Goal: Task Accomplishment & Management: Manage account settings

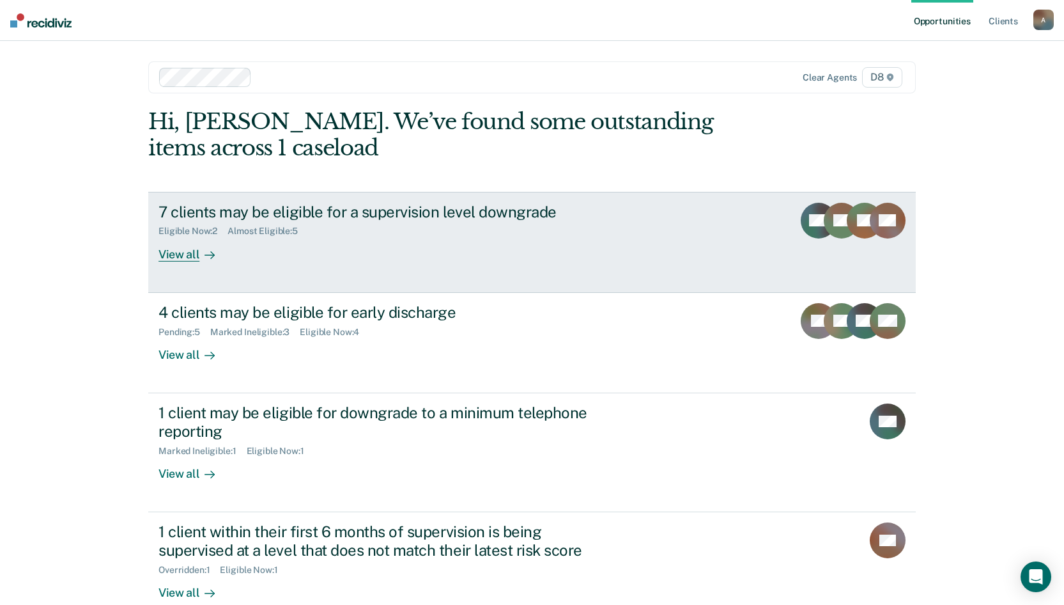
click at [366, 236] on div "Eligible Now : 2 Almost Eligible : 5" at bounding box center [382, 228] width 449 height 16
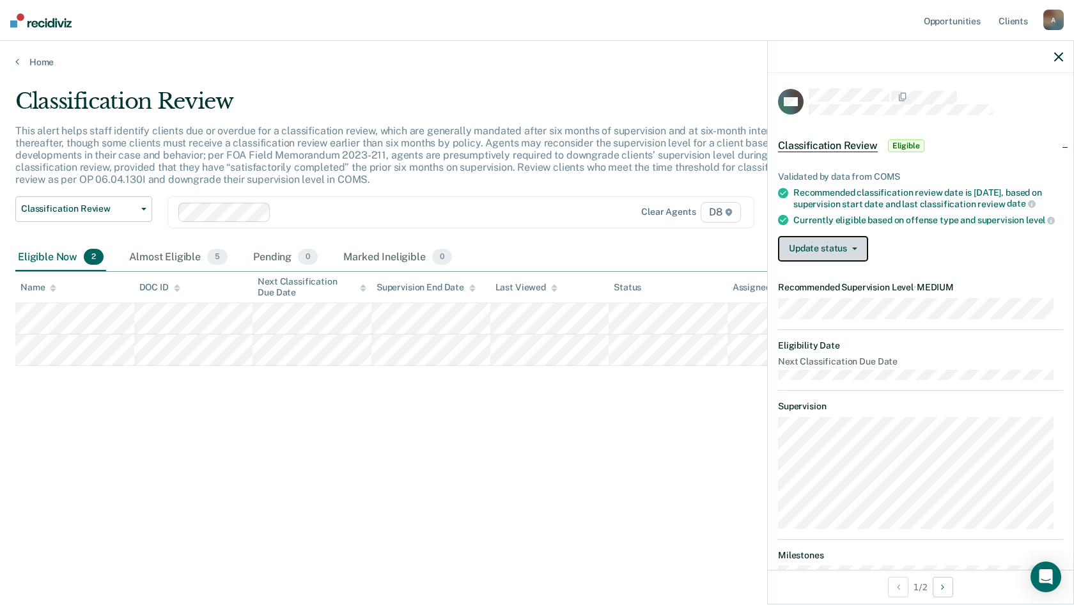
click at [858, 256] on button "Update status" at bounding box center [823, 249] width 90 height 26
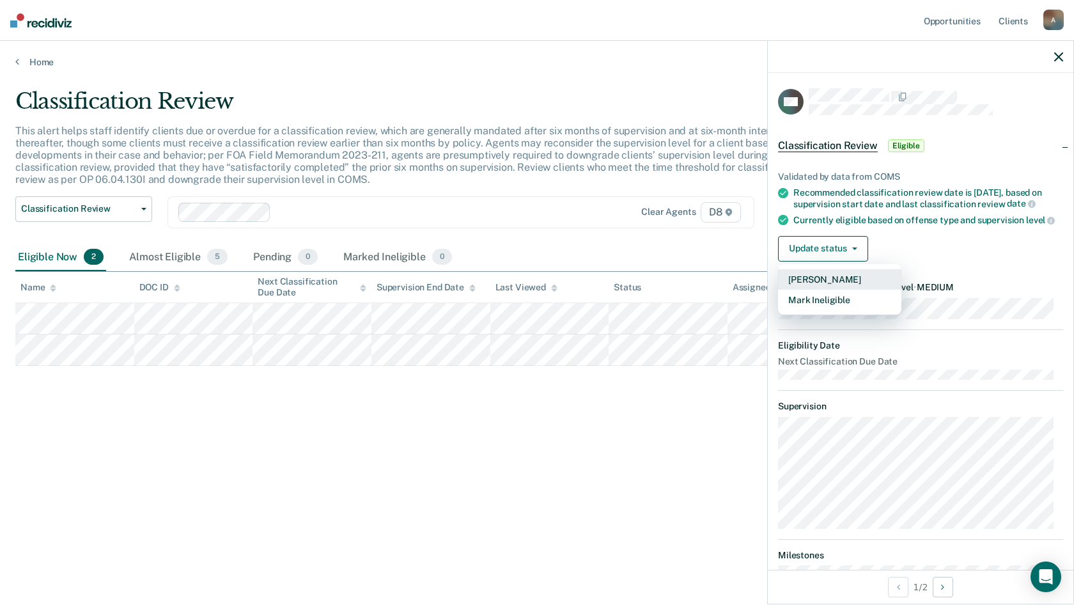
click at [850, 286] on button "[PERSON_NAME]" at bounding box center [839, 279] width 123 height 20
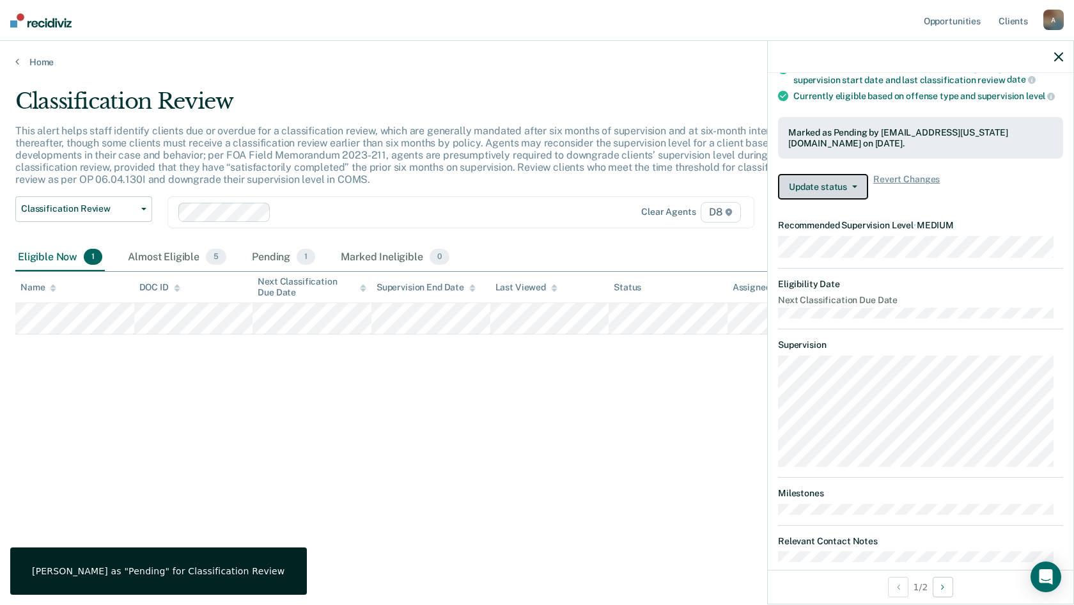
scroll to position [151, 0]
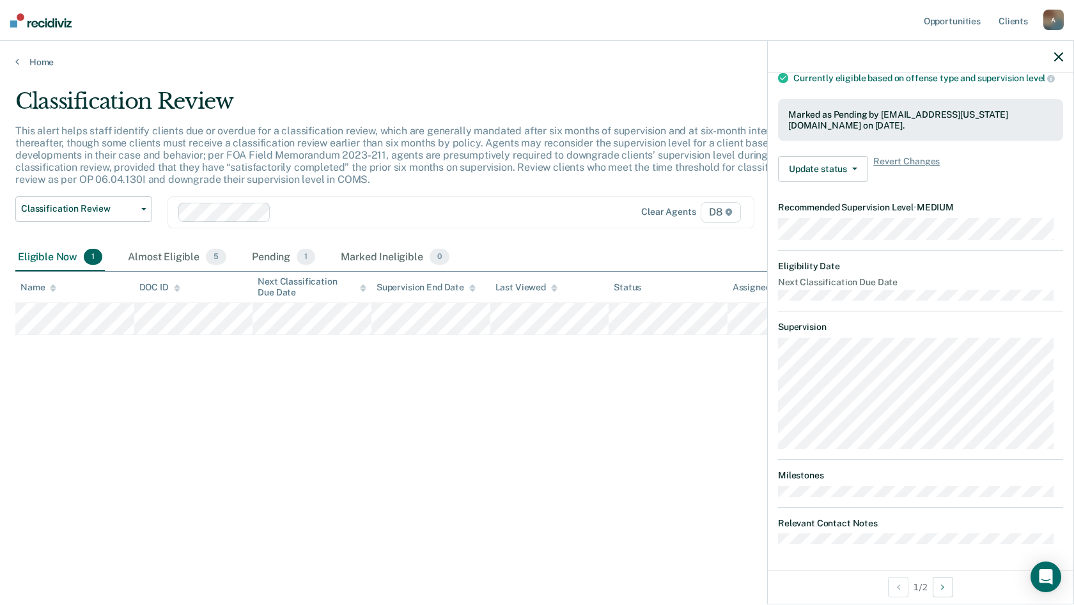
click at [215, 295] on th "DOC ID" at bounding box center [193, 287] width 119 height 31
click at [307, 415] on div "Classification Review This alert helps staff identify clients due or overdue fo…" at bounding box center [536, 298] width 1043 height 421
click at [948, 592] on button "Next Opportunity" at bounding box center [942, 586] width 20 height 20
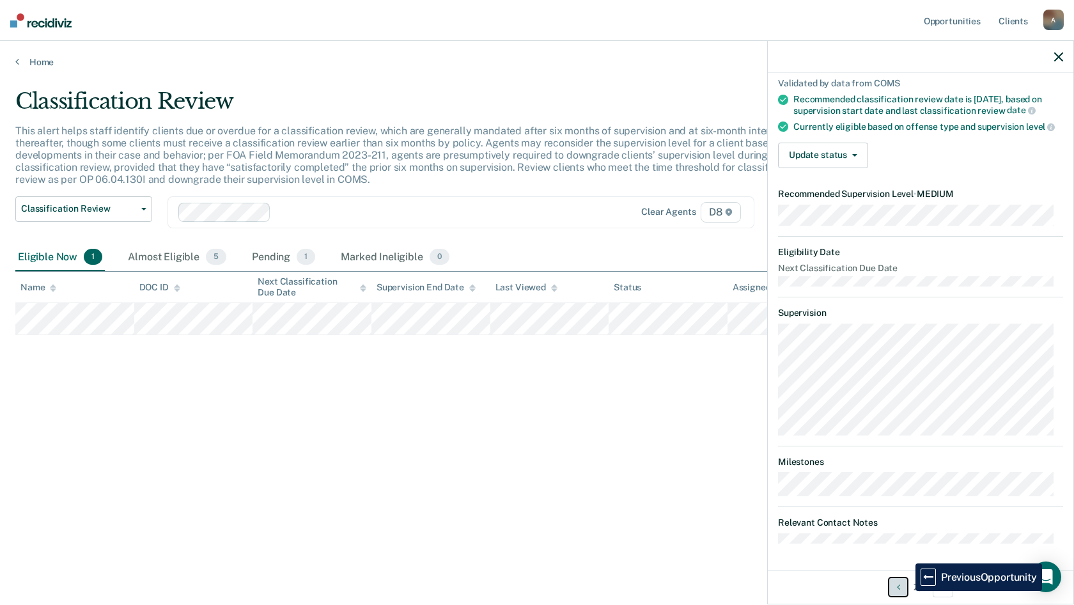
click at [906, 591] on button "Previous Opportunity" at bounding box center [898, 586] width 20 height 20
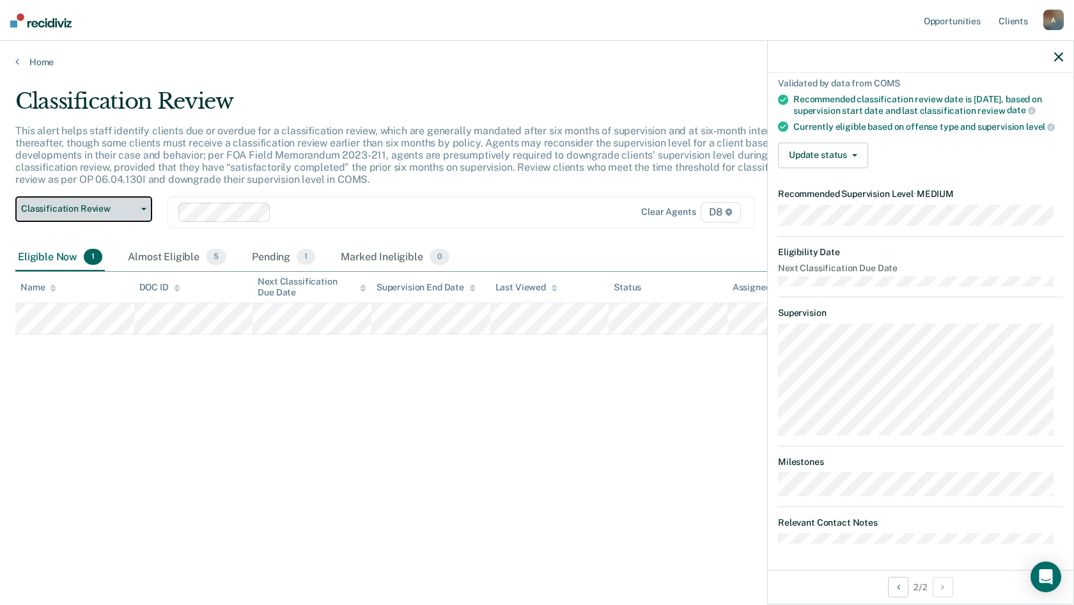
click at [141, 214] on button "Classification Review" at bounding box center [83, 209] width 137 height 26
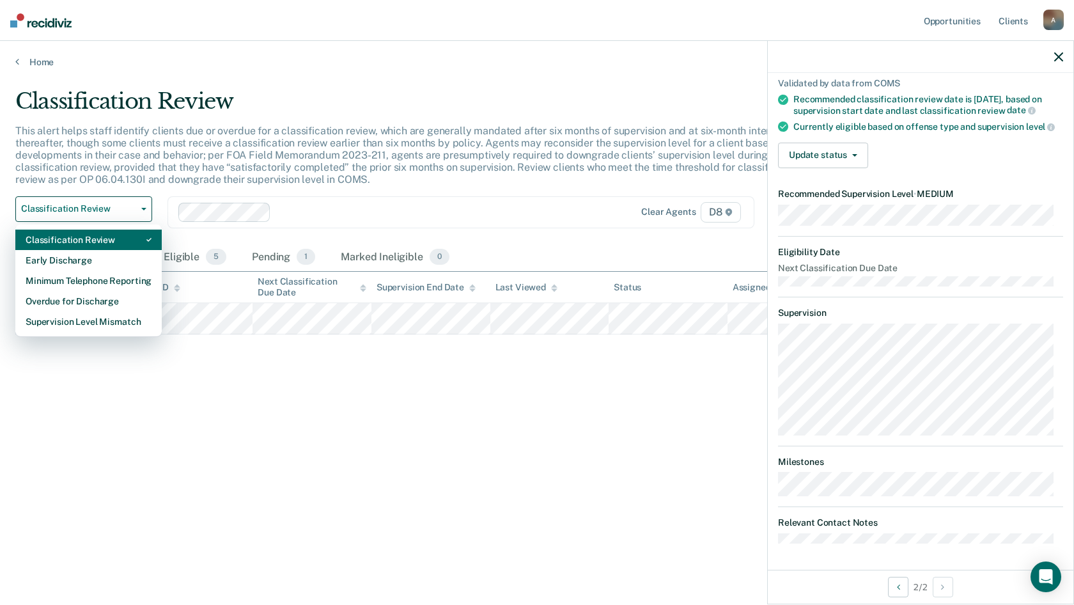
click at [117, 234] on div "Classification Review" at bounding box center [89, 239] width 126 height 20
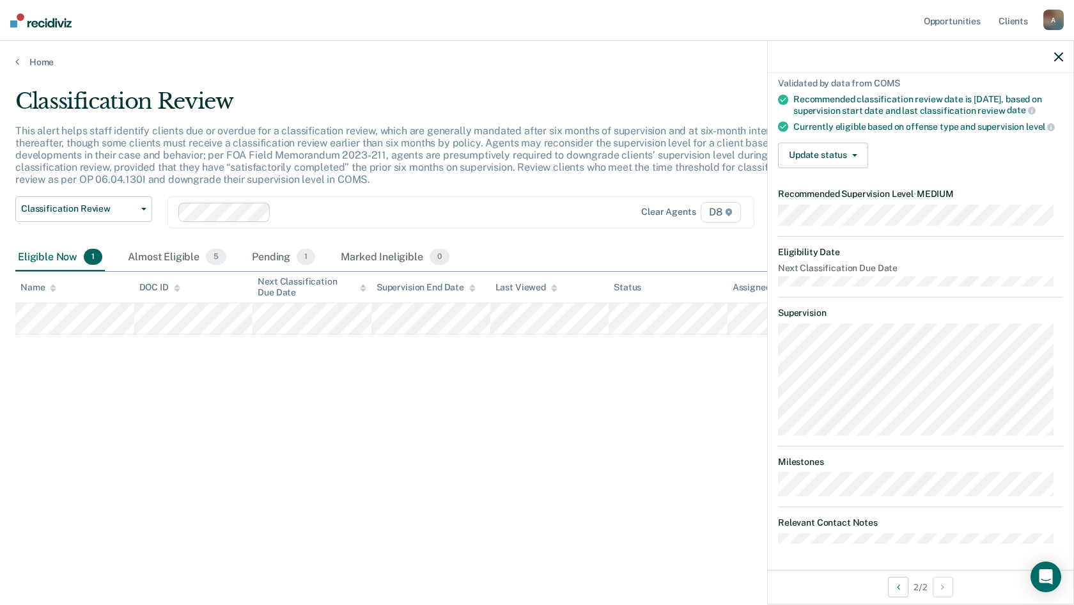
click at [249, 38] on nav "Opportunities Client s [EMAIL_ADDRESS][US_STATE][DOMAIN_NAME] A Profile How it …" at bounding box center [537, 20] width 1074 height 41
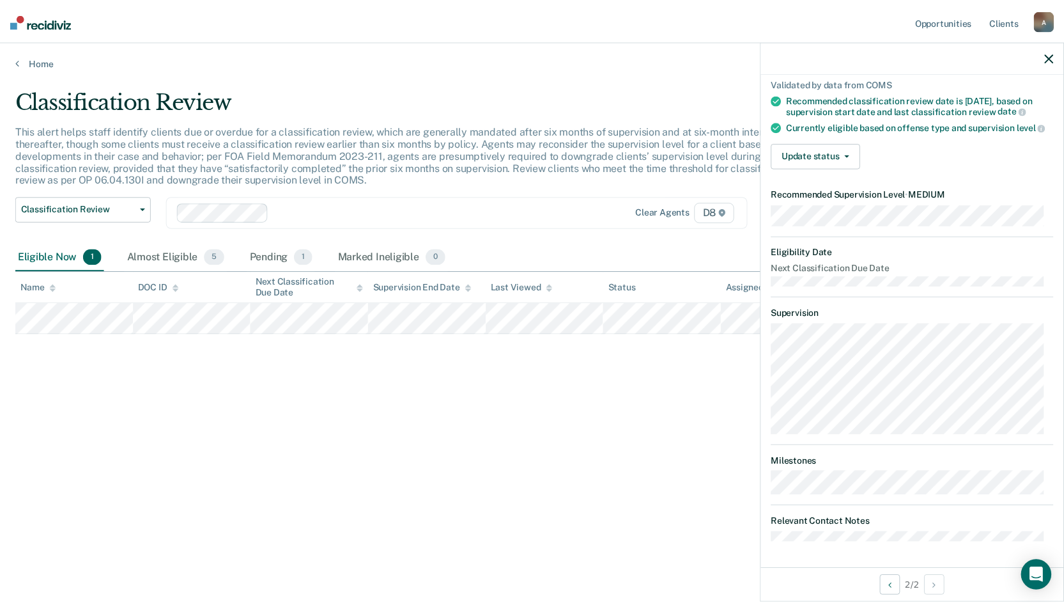
scroll to position [0, 0]
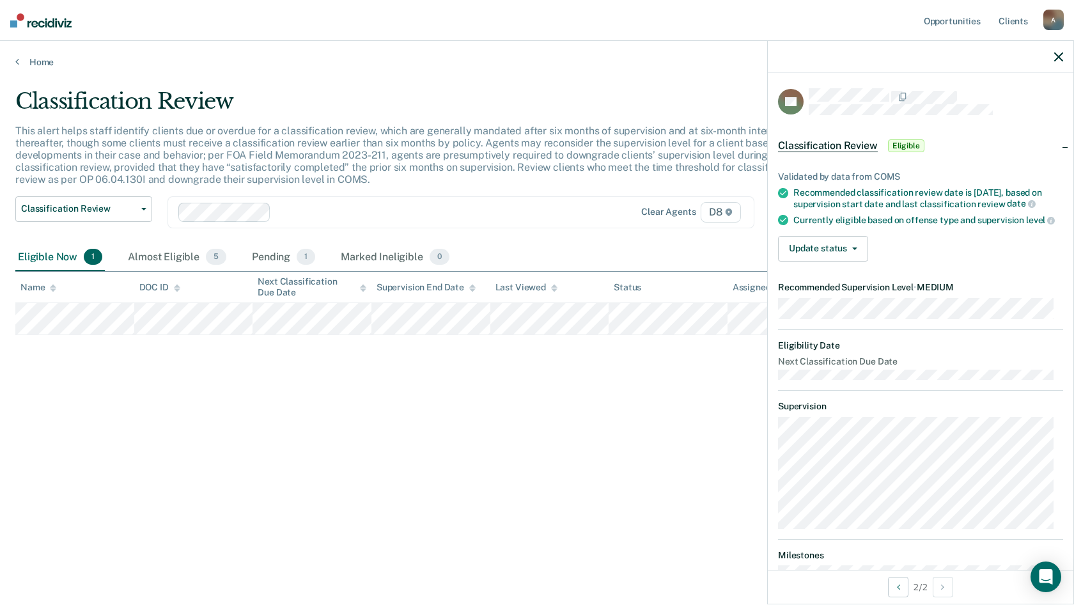
click at [1063, 57] on div at bounding box center [920, 57] width 305 height 32
click at [1056, 57] on icon "button" at bounding box center [1058, 56] width 9 height 9
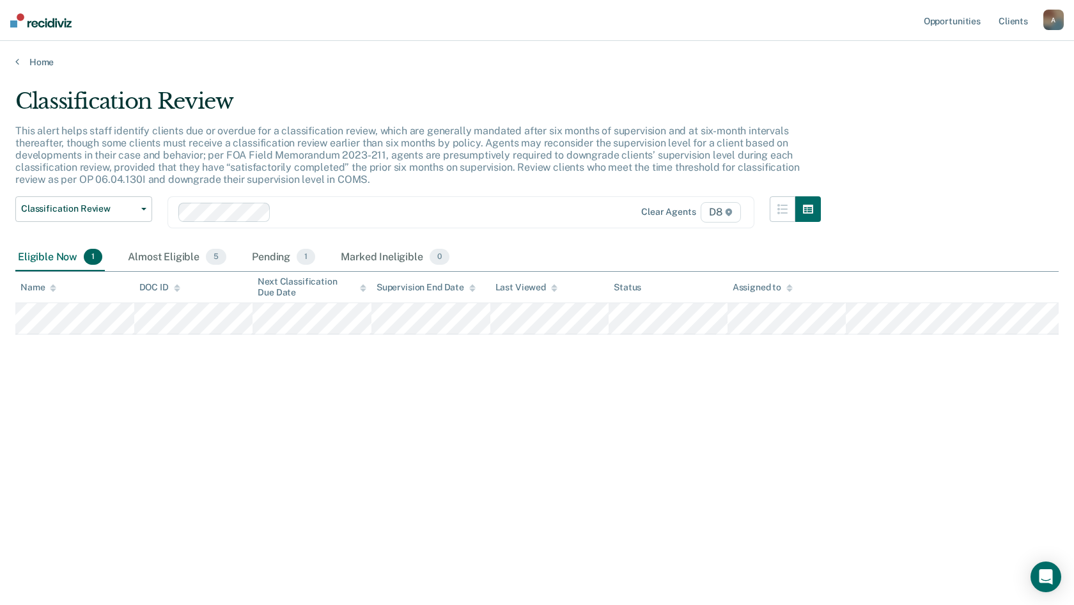
click at [67, 265] on div "Eligible Now 1" at bounding box center [59, 257] width 89 height 28
click at [150, 265] on div "Almost Eligible 5" at bounding box center [177, 257] width 104 height 28
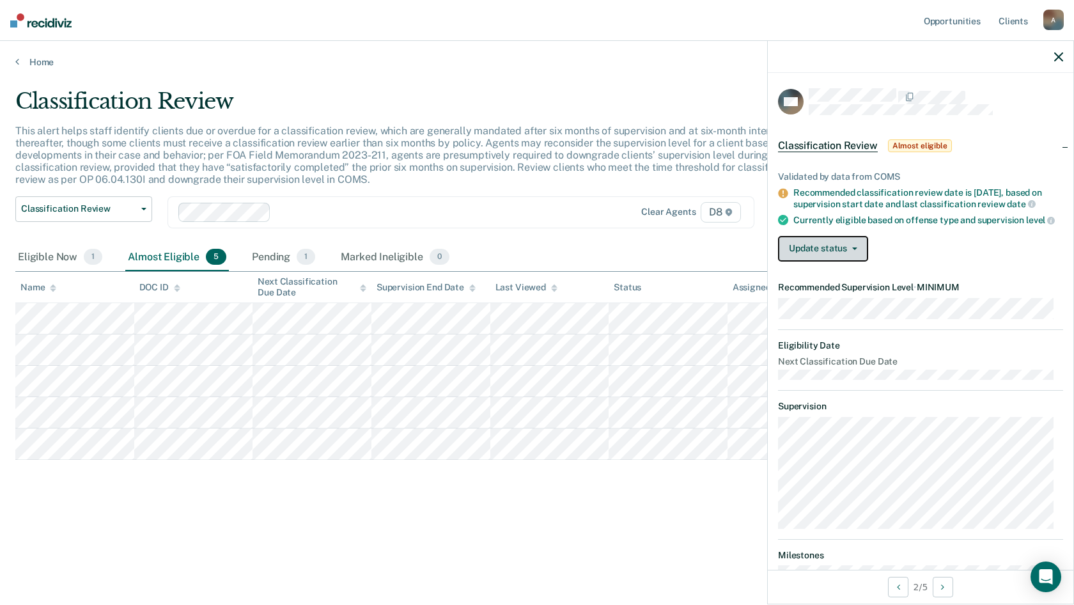
click at [862, 261] on button "Update status" at bounding box center [823, 249] width 90 height 26
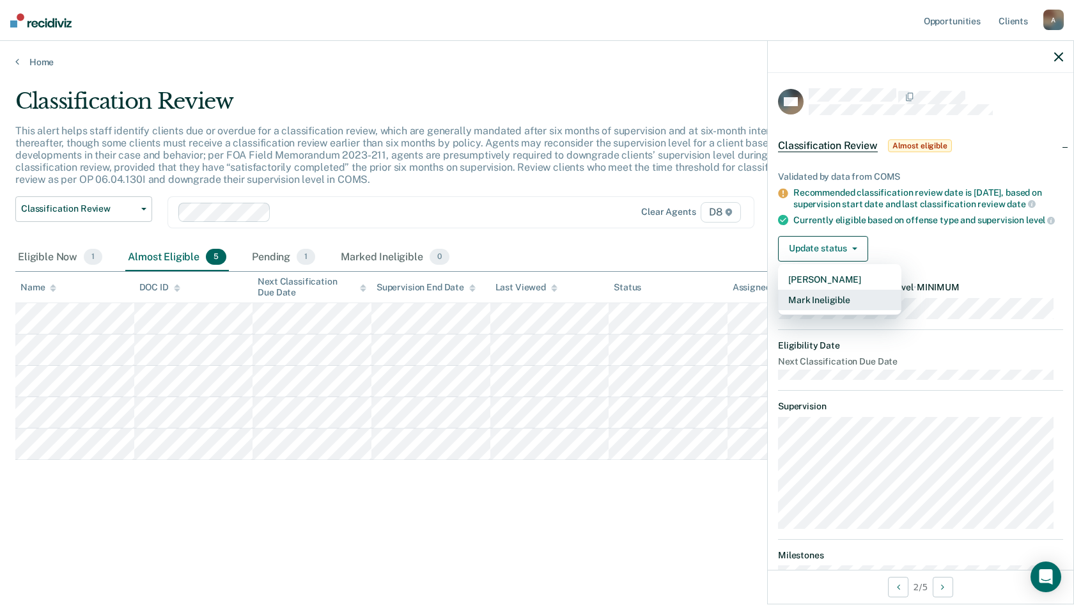
click at [848, 310] on button "Mark Ineligible" at bounding box center [839, 300] width 123 height 20
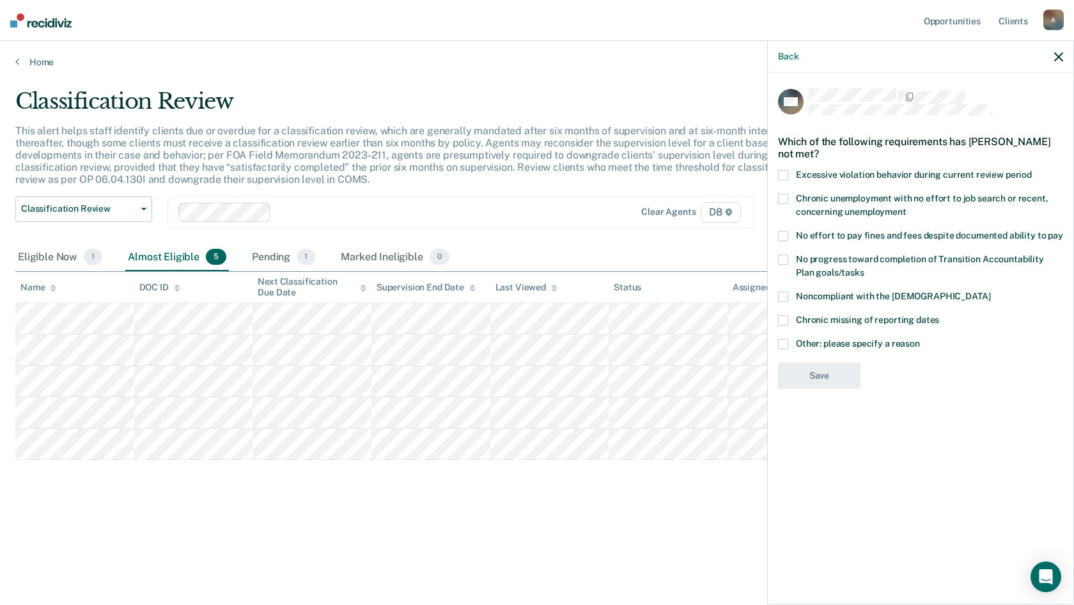
click at [784, 293] on span at bounding box center [783, 296] width 10 height 10
click at [990, 291] on input "Noncompliant with the [DEMOGRAPHIC_DATA]" at bounding box center [990, 291] width 0 height 0
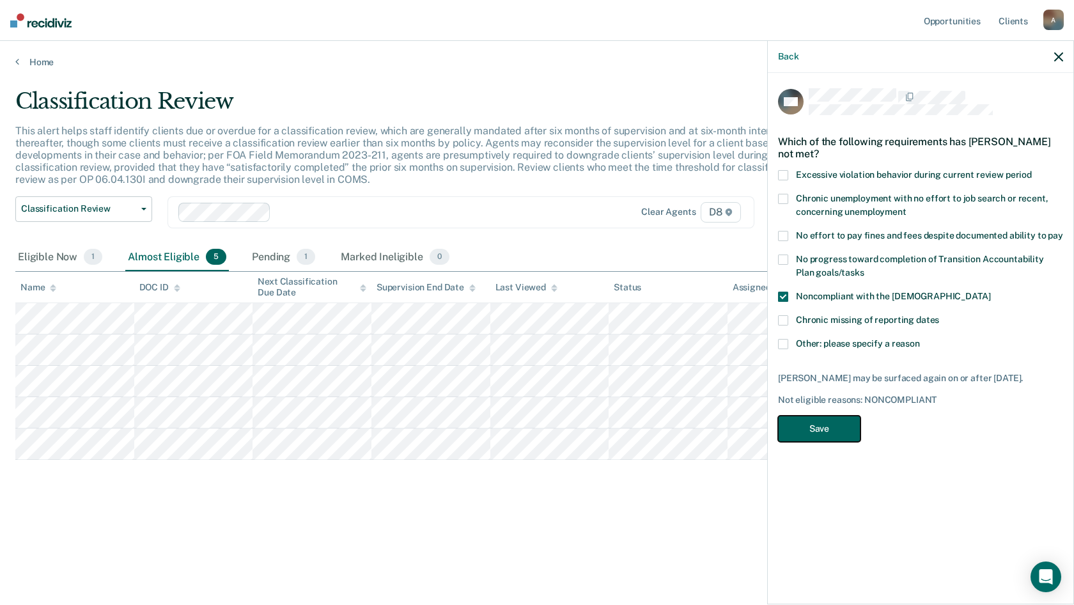
click at [819, 421] on button "Save" at bounding box center [819, 428] width 82 height 26
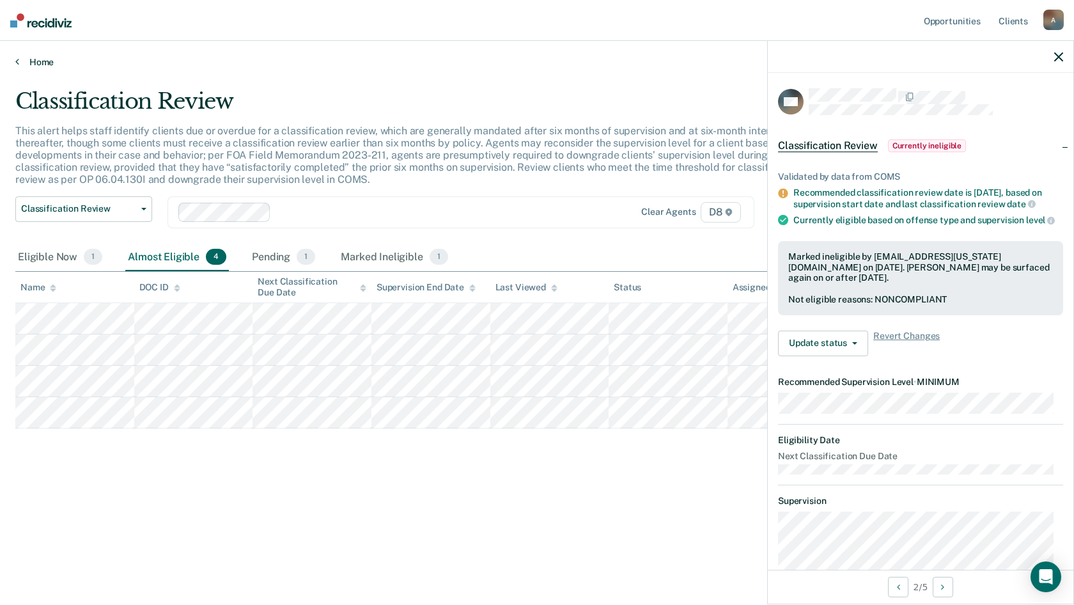
click at [25, 61] on link "Home" at bounding box center [536, 62] width 1043 height 12
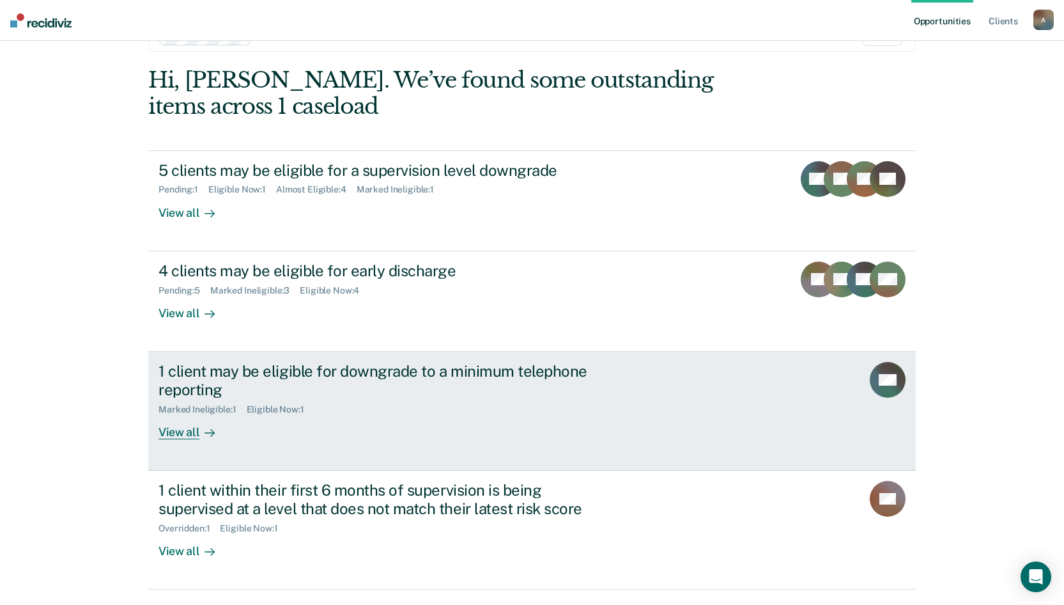
scroll to position [77, 0]
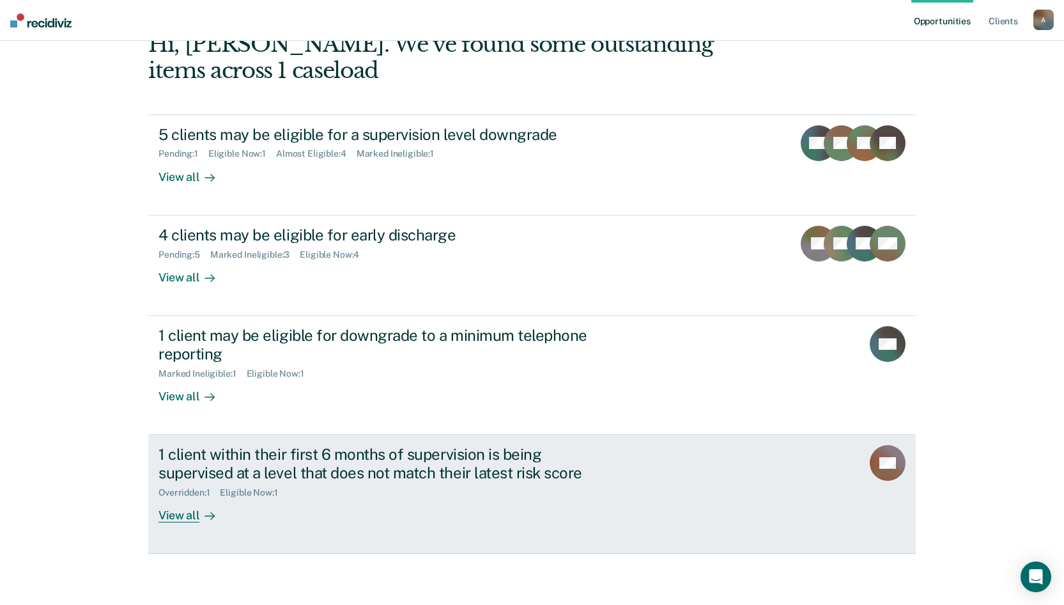
click at [246, 511] on div "1 client within their first 6 months of supervision is being supervised at a le…" at bounding box center [397, 483] width 479 height 77
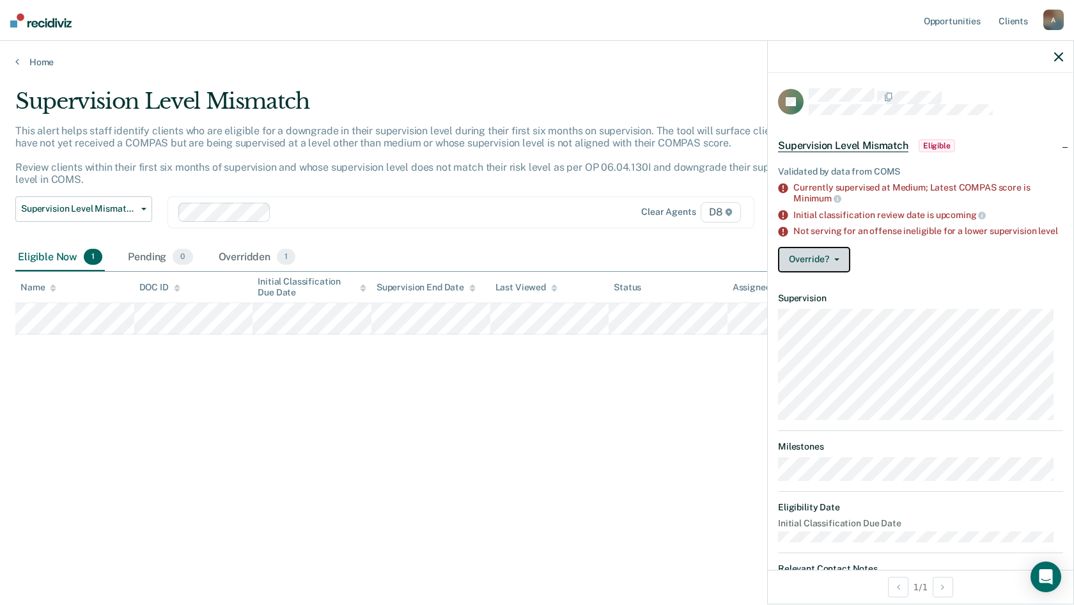
click at [832, 261] on span "button" at bounding box center [834, 259] width 10 height 3
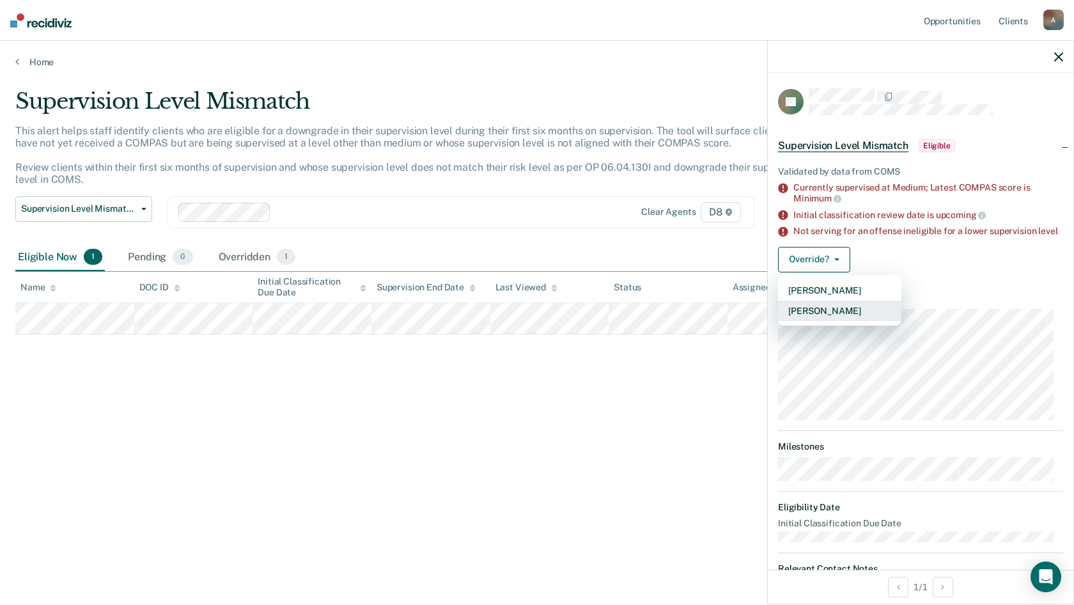
click at [826, 318] on button "[PERSON_NAME]" at bounding box center [839, 310] width 123 height 20
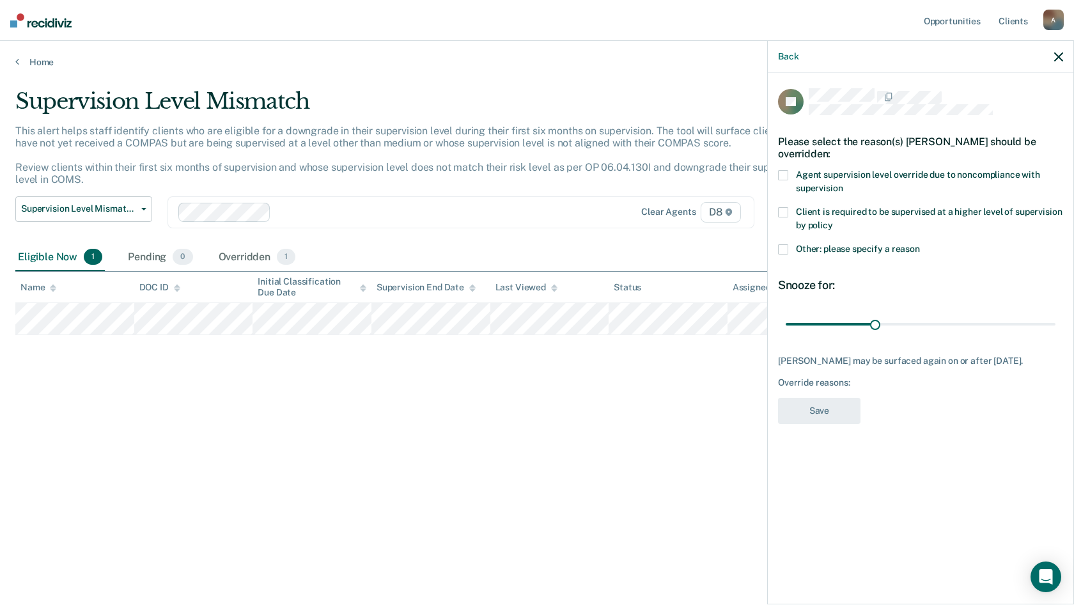
click at [784, 245] on span at bounding box center [783, 249] width 10 height 10
click at [920, 244] on input "Other: please specify a reason" at bounding box center [920, 244] width 0 height 0
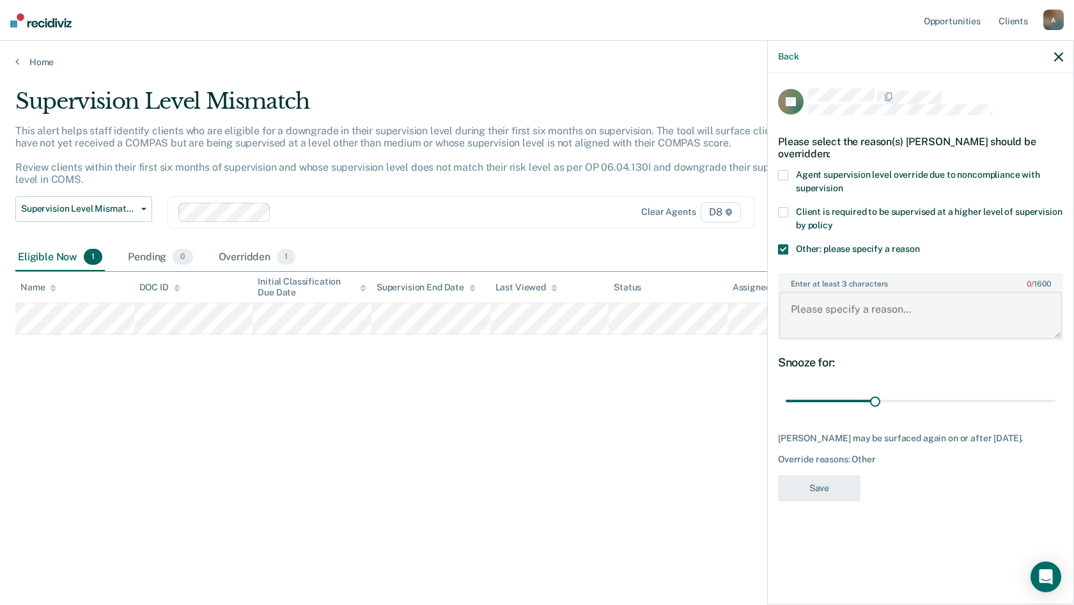
click at [844, 320] on textarea "Enter at least 3 characters 0 / 1600" at bounding box center [920, 314] width 282 height 47
type textarea "New felony behavior"
click at [809, 485] on button "Save" at bounding box center [819, 488] width 82 height 26
